Goal: Task Accomplishment & Management: Manage account settings

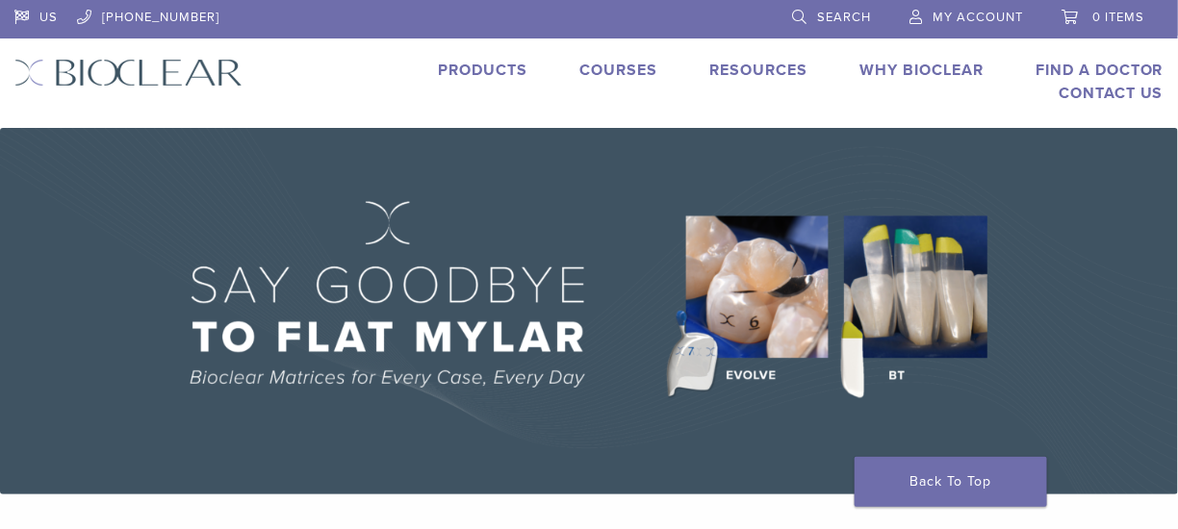
click at [989, 19] on span "My Account" at bounding box center [977, 17] width 90 height 15
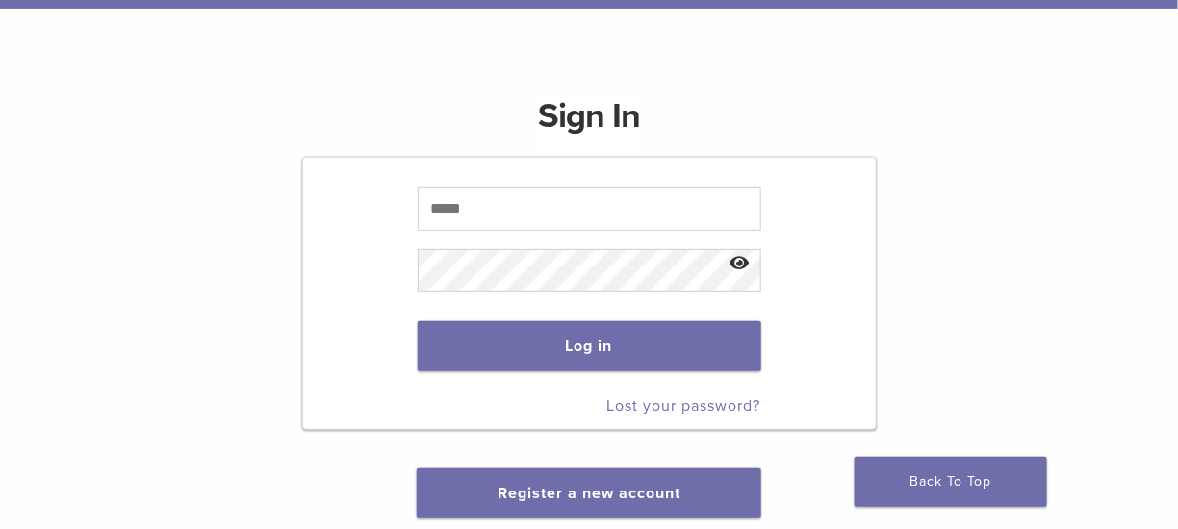
scroll to position [192, 0]
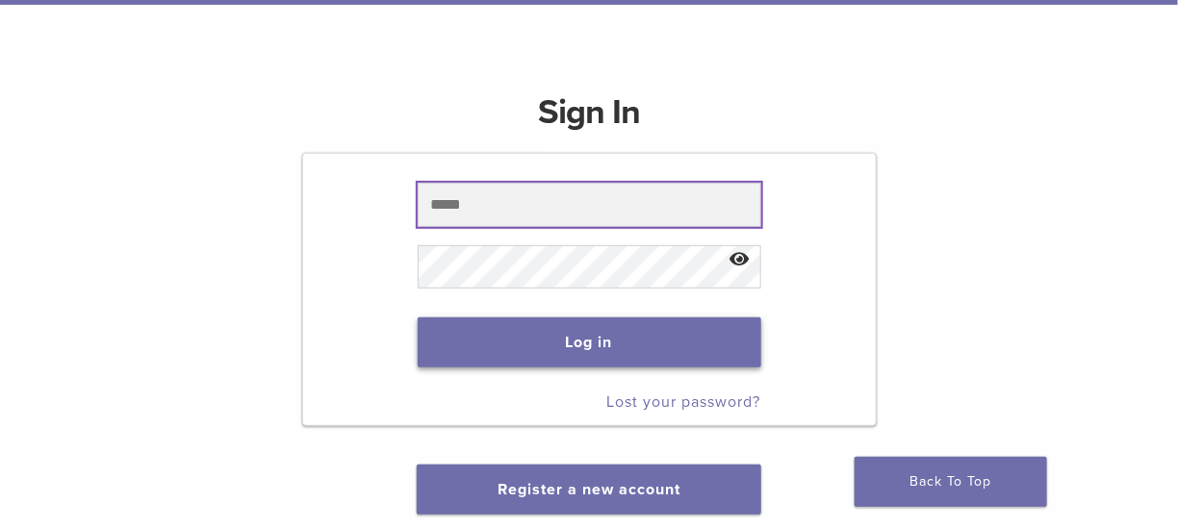
type input "**********"
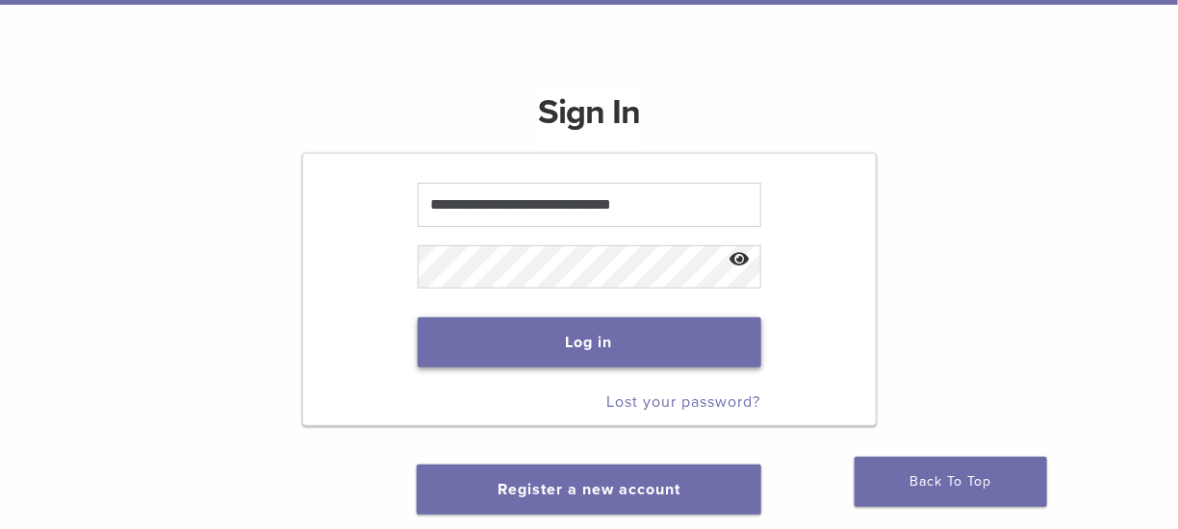
click at [575, 330] on button "Log in" at bounding box center [590, 343] width 344 height 50
